Goal: Information Seeking & Learning: Learn about a topic

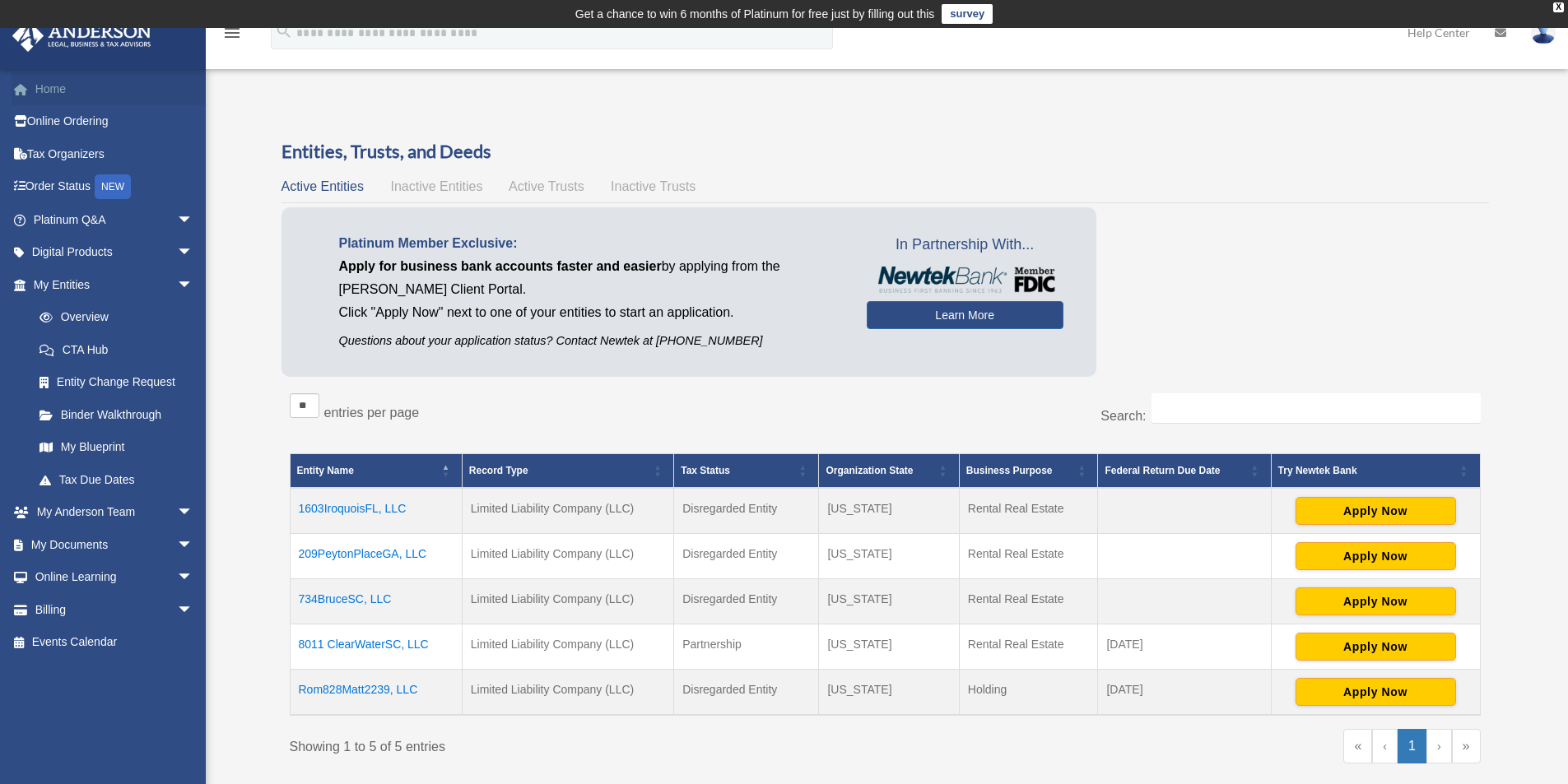
click at [58, 95] on link "Home" at bounding box center [115, 89] width 206 height 33
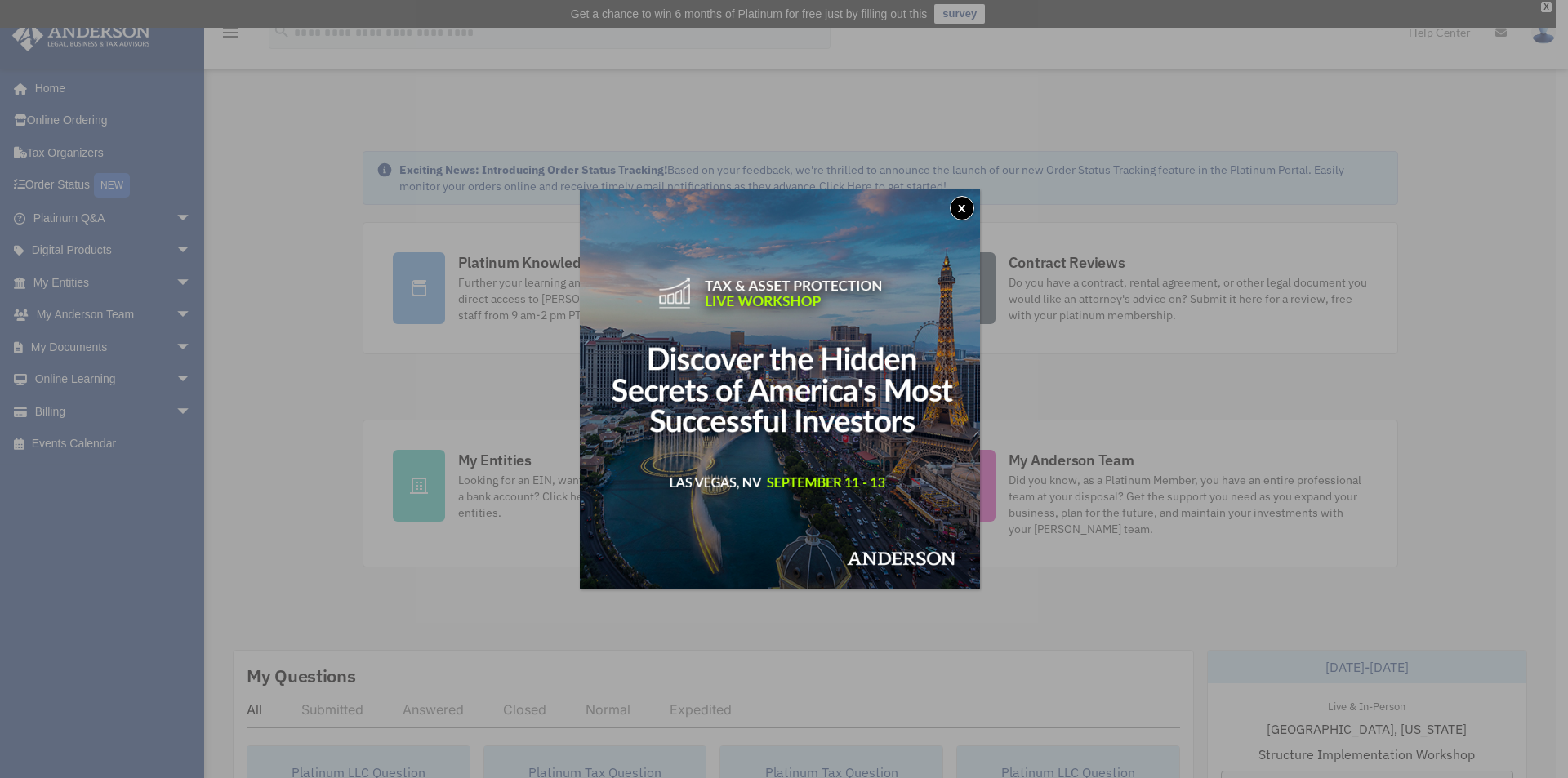
click at [959, 208] on button "x" at bounding box center [962, 208] width 25 height 25
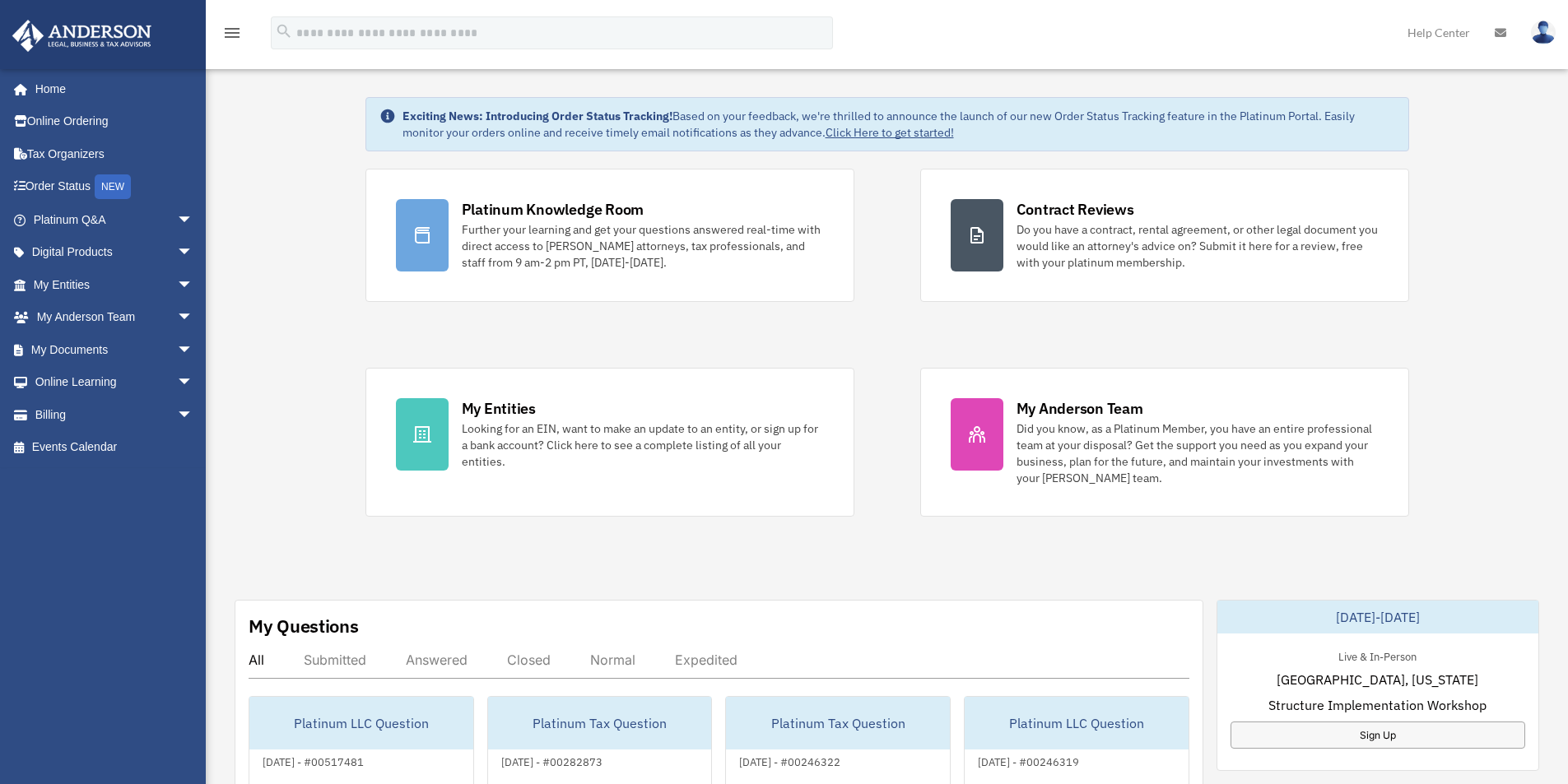
scroll to position [82, 0]
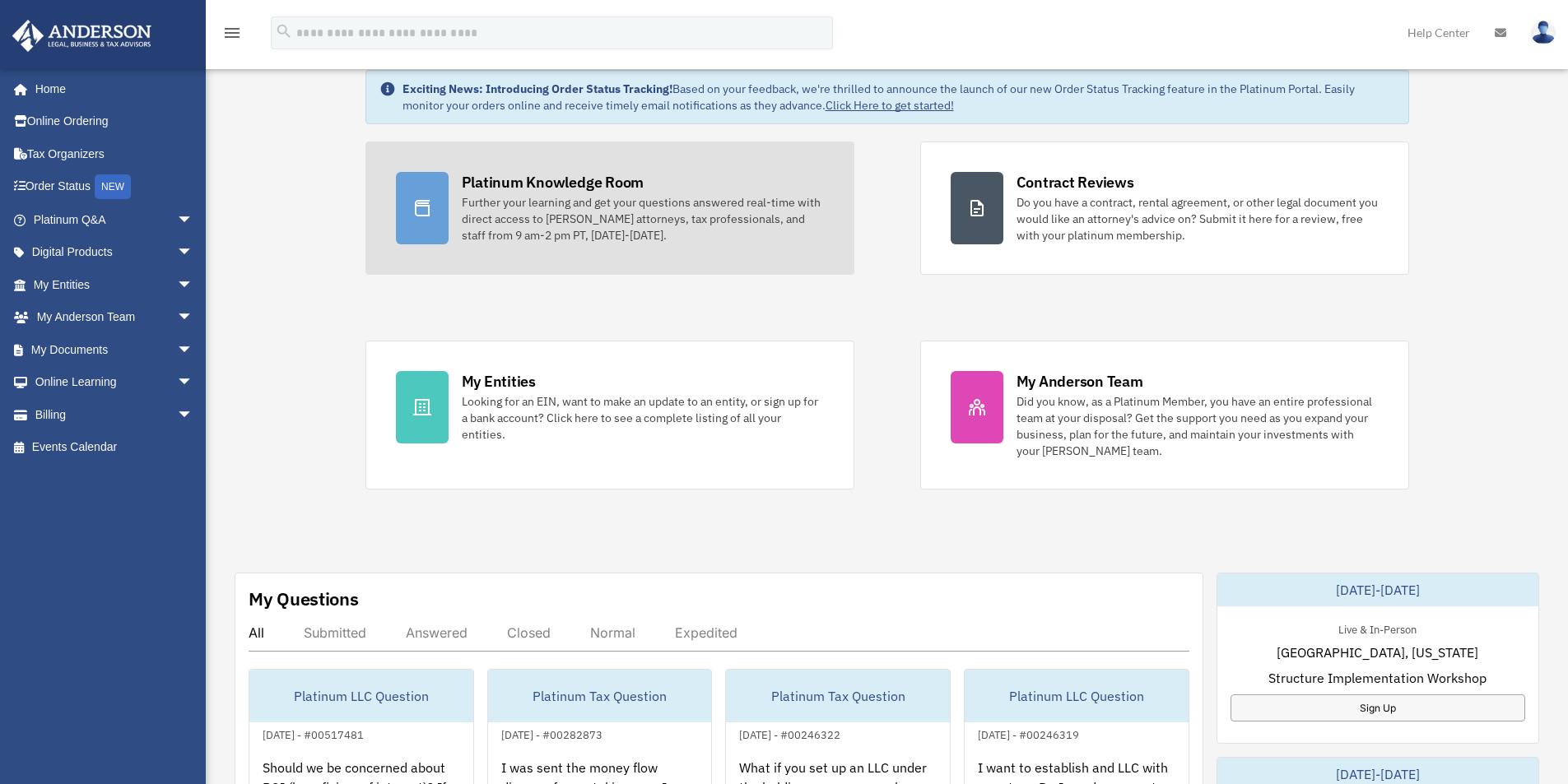
click at [432, 193] on div at bounding box center [422, 208] width 52 height 72
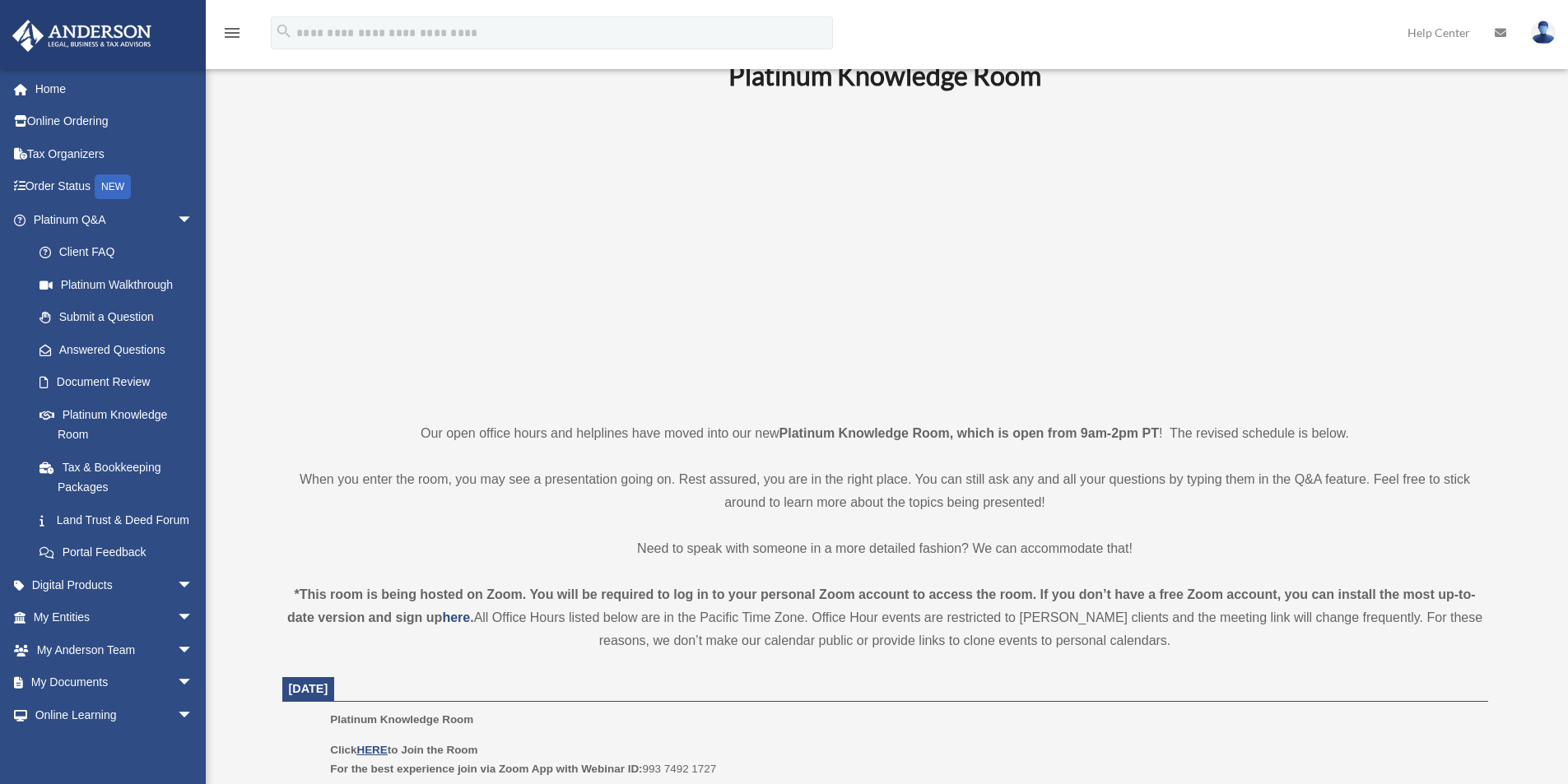
scroll to position [82, 0]
click at [380, 748] on u "HERE" at bounding box center [371, 749] width 31 height 12
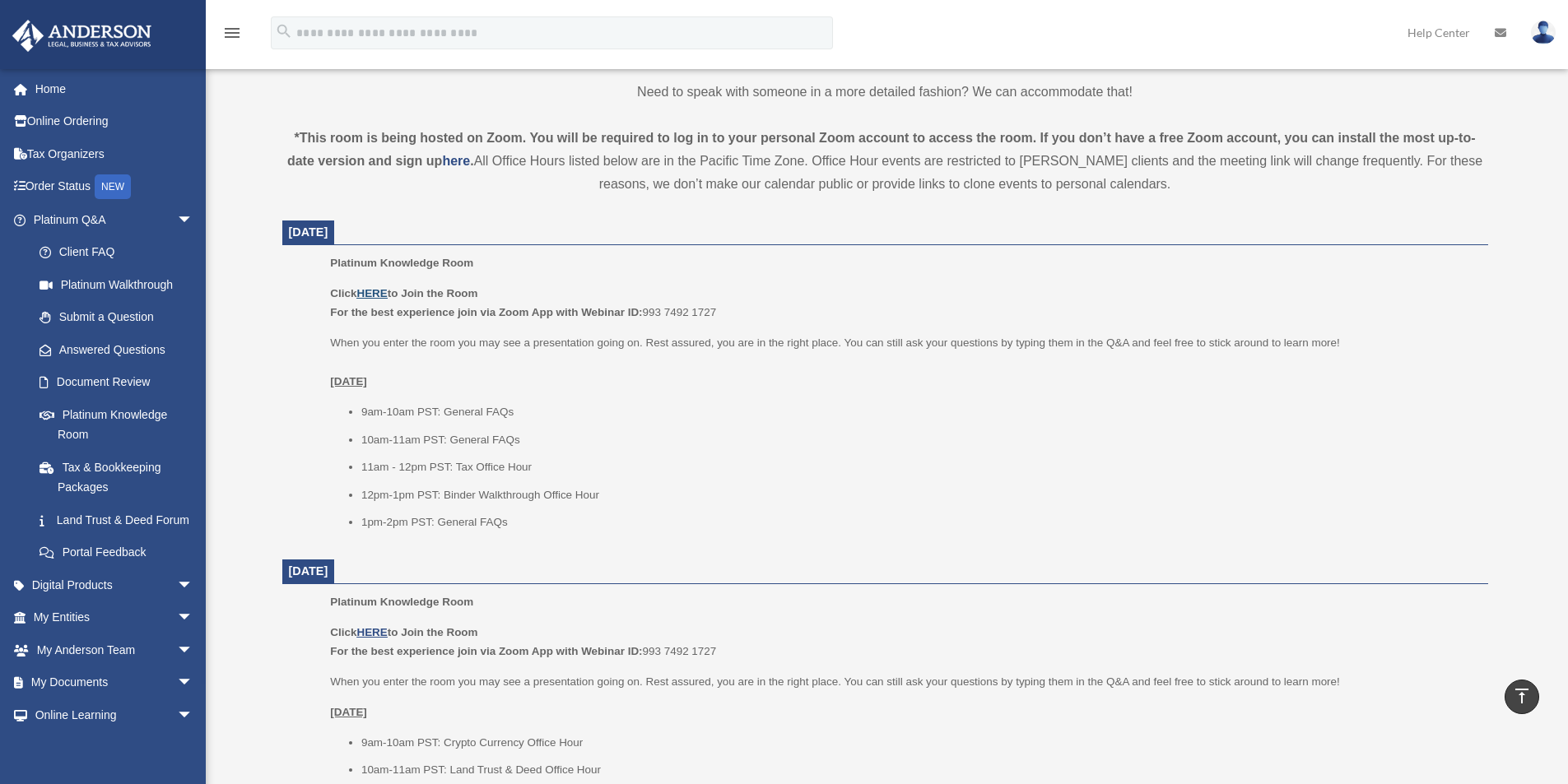
scroll to position [576, 0]
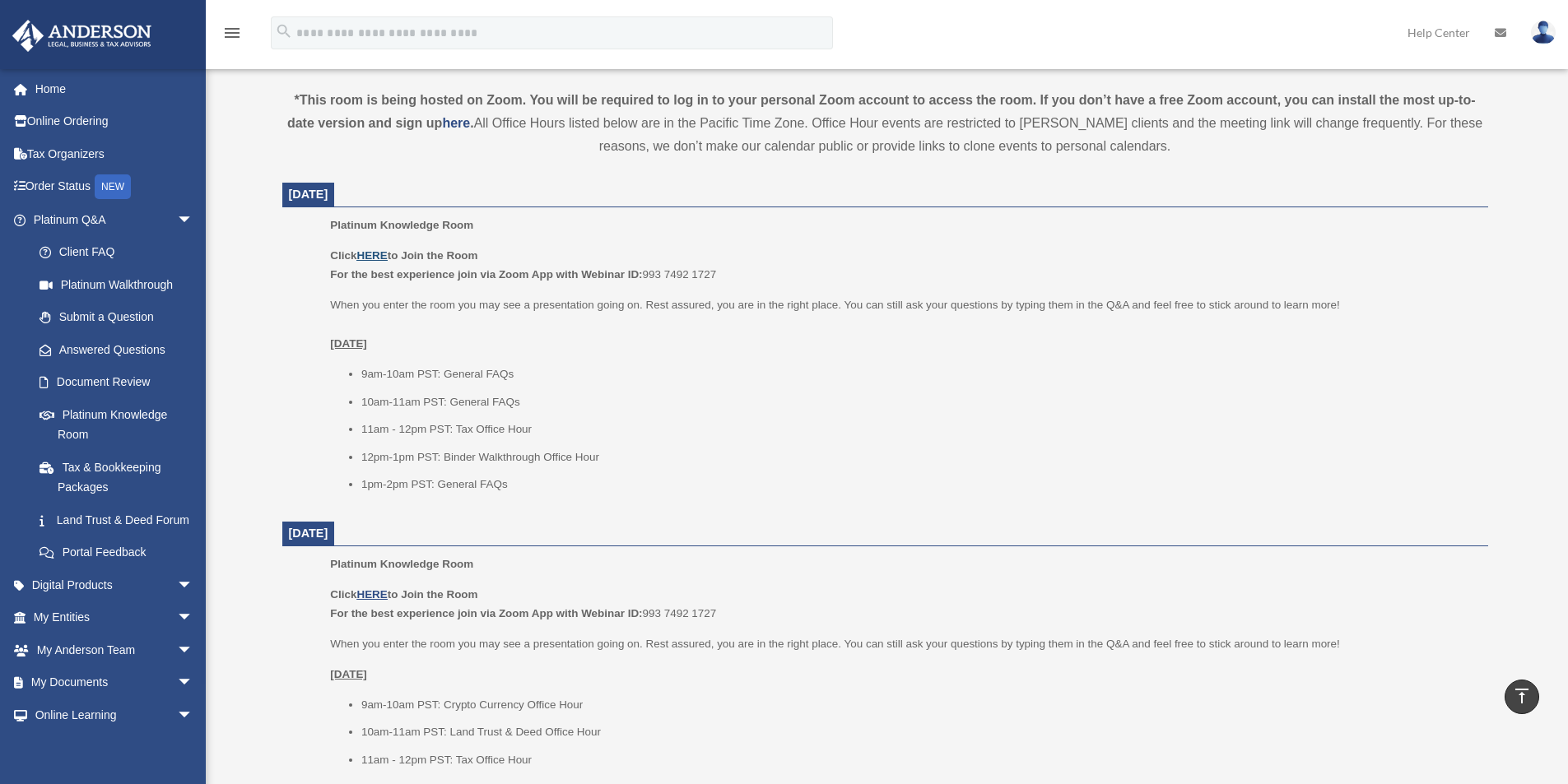
click at [378, 253] on u "HERE" at bounding box center [371, 255] width 31 height 12
